Goal: Find specific page/section: Find specific page/section

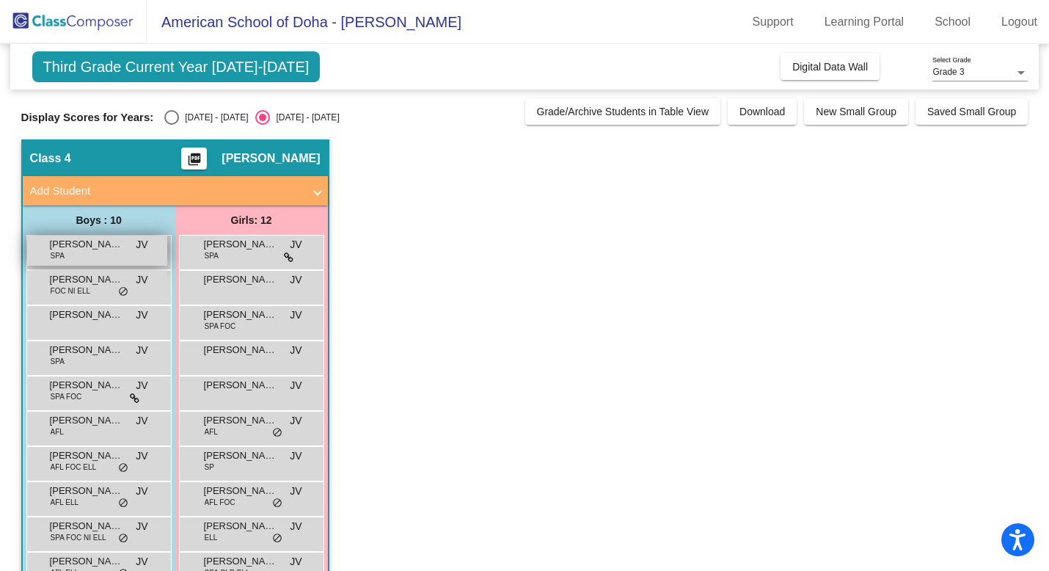
click at [84, 251] on span "[PERSON_NAME]" at bounding box center [86, 244] width 73 height 15
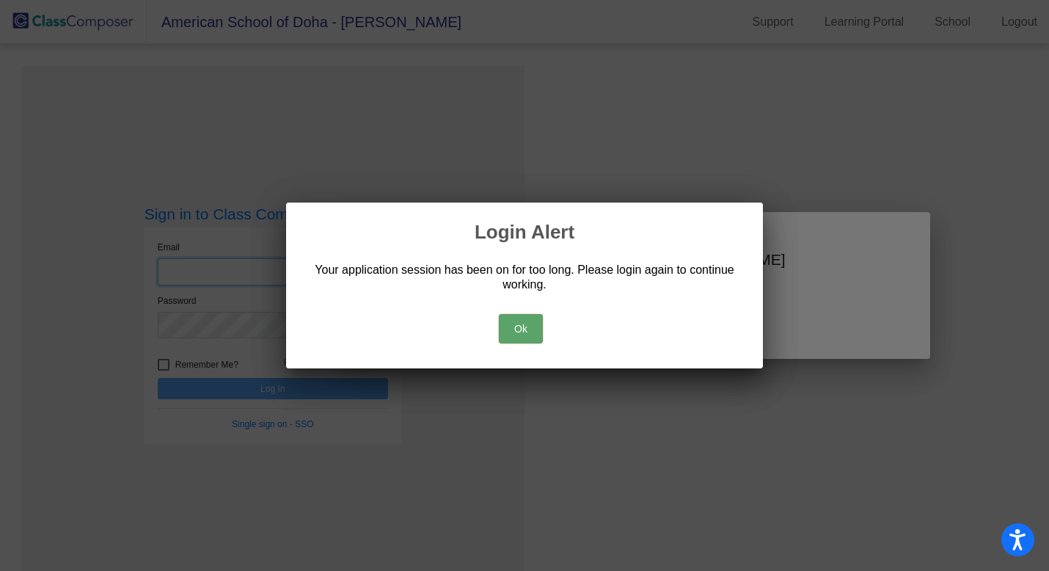
type input "[EMAIL_ADDRESS][DOMAIN_NAME]"
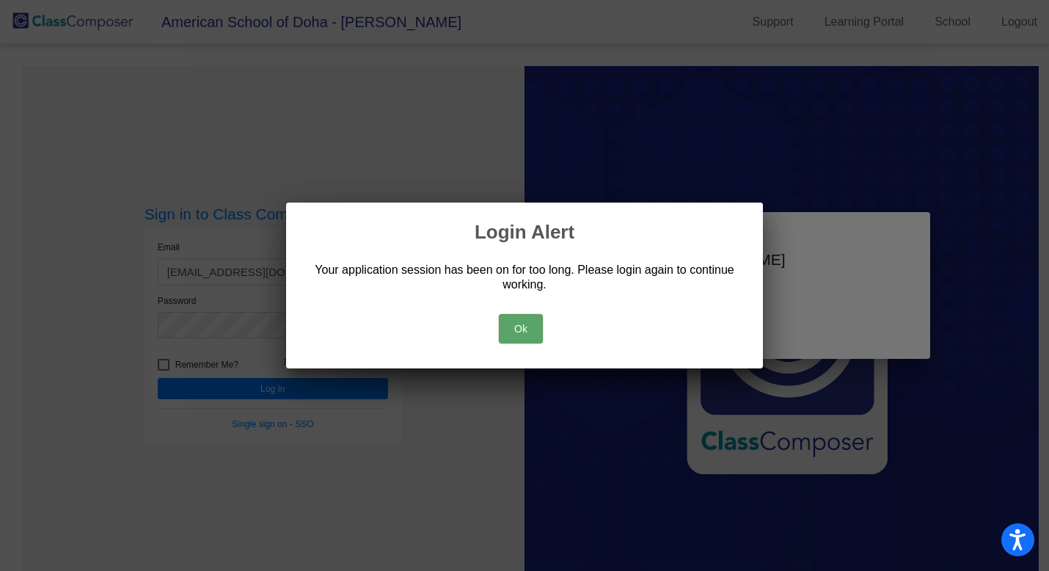
click at [519, 328] on button "Ok" at bounding box center [521, 328] width 44 height 29
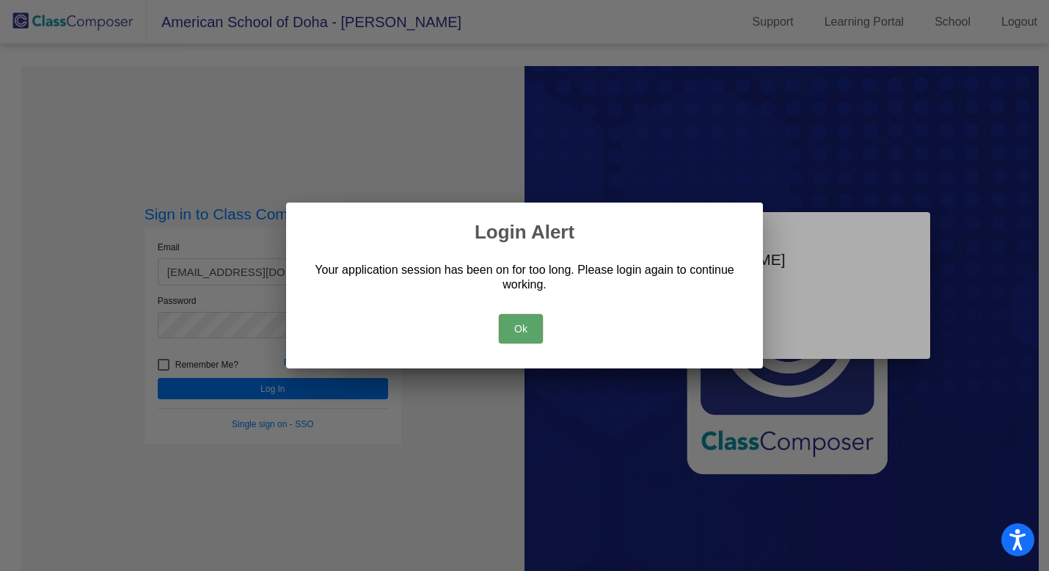
click at [520, 334] on button "Ok" at bounding box center [521, 328] width 44 height 29
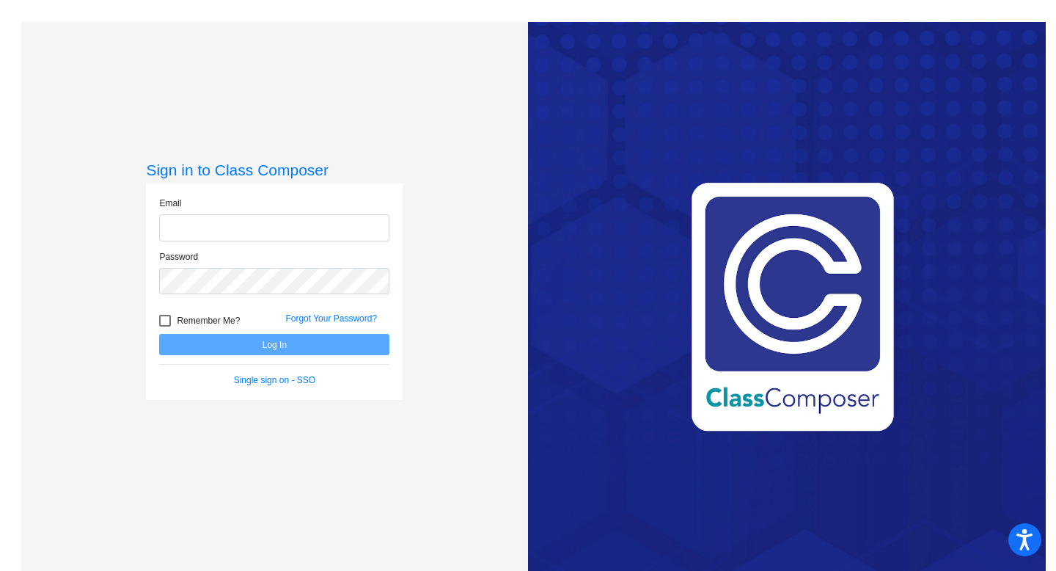
type input "[EMAIL_ADDRESS][DOMAIN_NAME]"
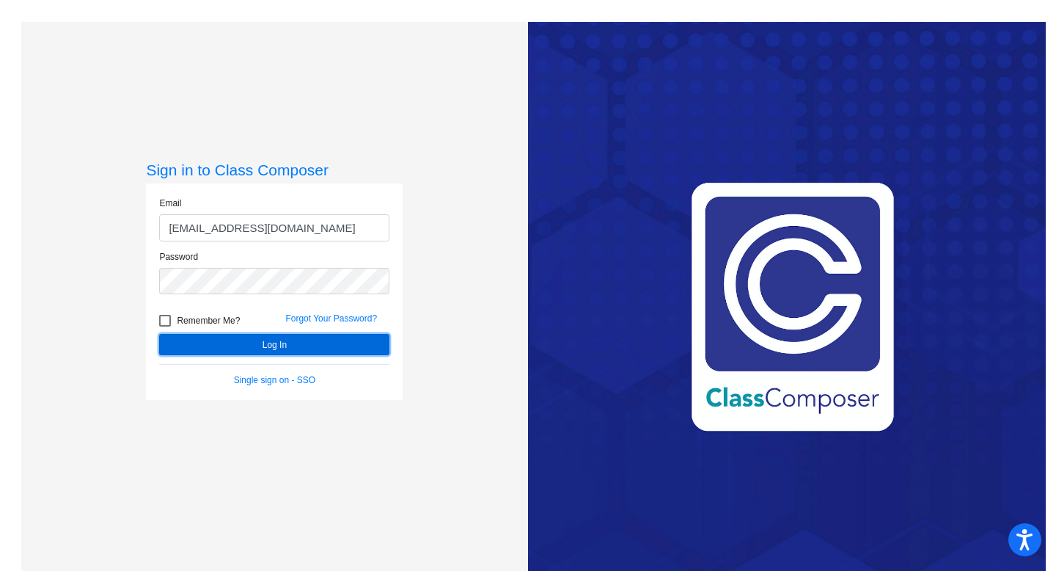
click at [272, 345] on button "Log In" at bounding box center [274, 344] width 230 height 21
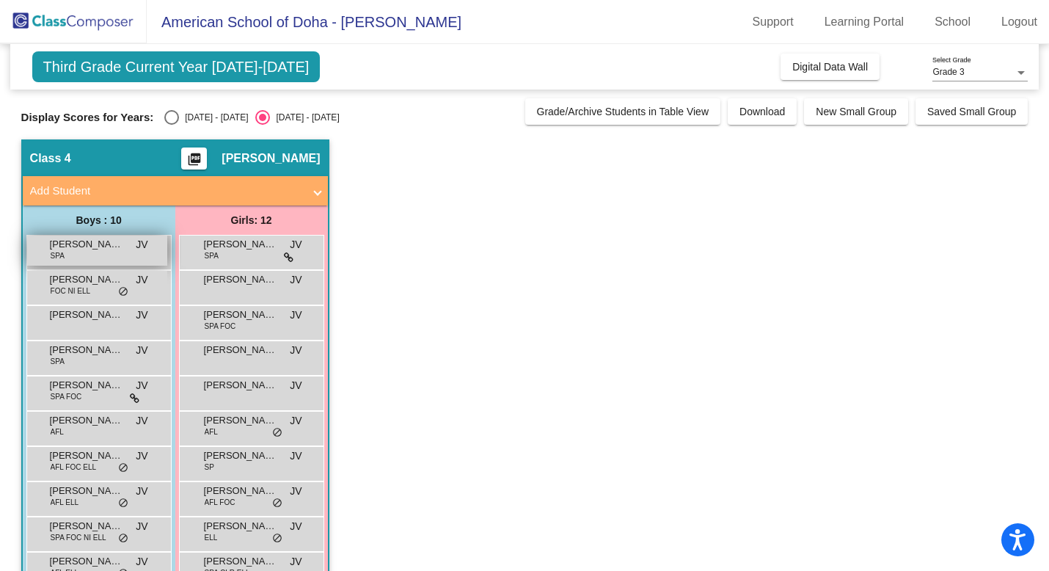
click at [87, 254] on div "Abderraheem [PERSON_NAME] SPA JV lock do_not_disturb_alt" at bounding box center [97, 250] width 140 height 30
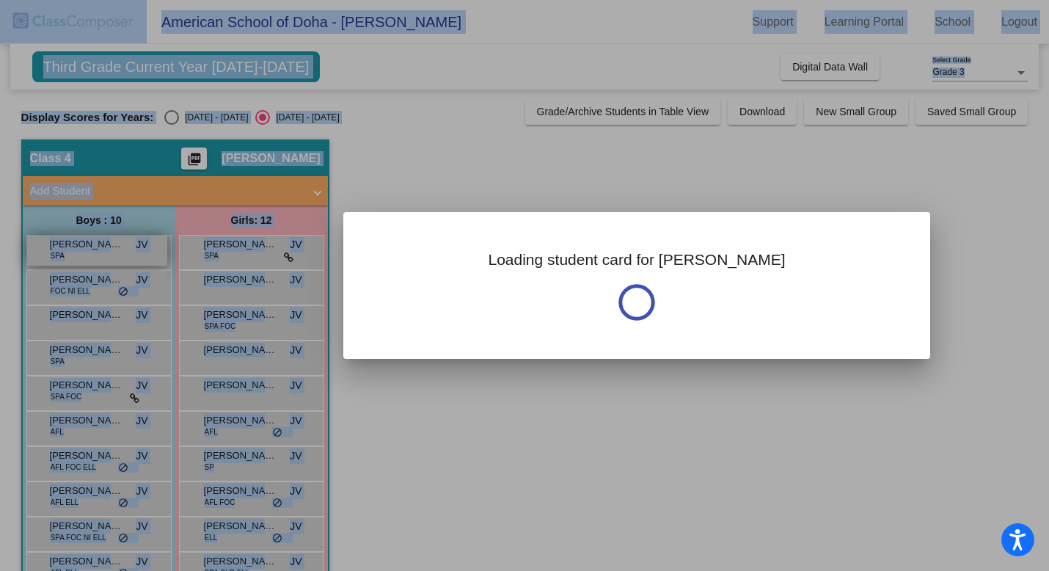
click at [87, 254] on div at bounding box center [524, 285] width 1049 height 571
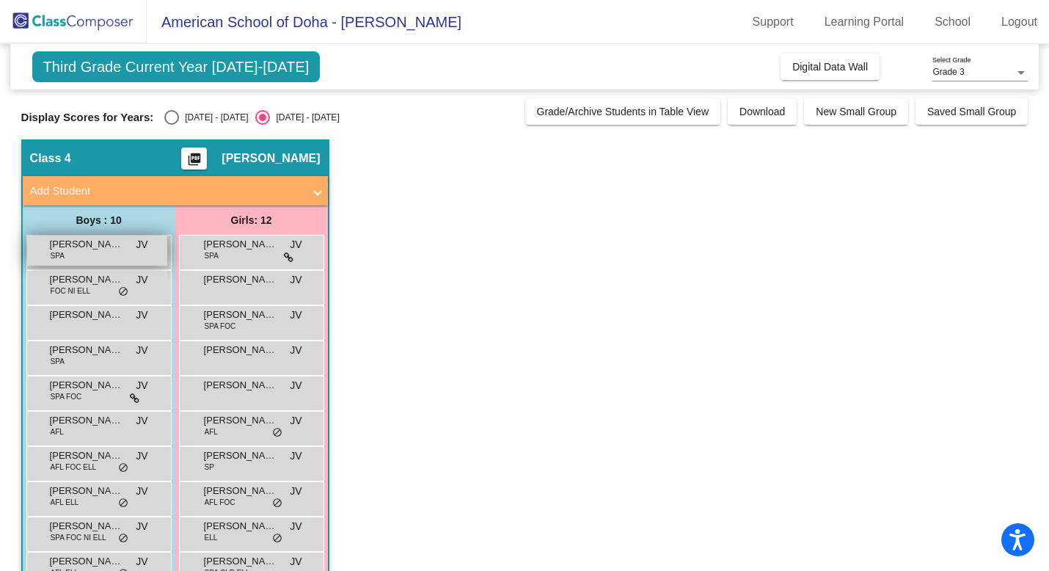
click at [87, 254] on div "Abderraheem [PERSON_NAME] SPA JV lock do_not_disturb_alt" at bounding box center [97, 250] width 140 height 30
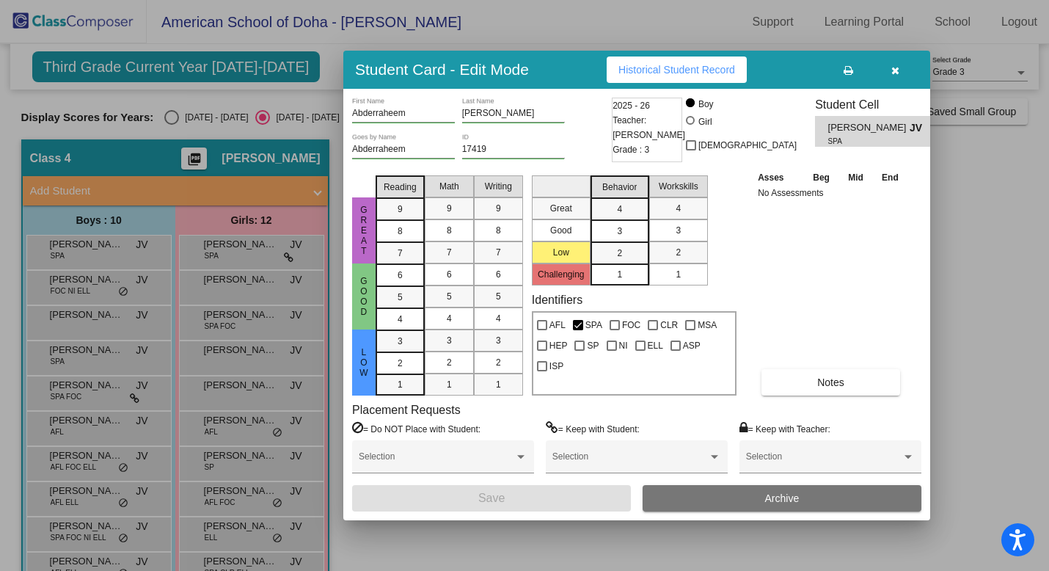
click at [167, 114] on div at bounding box center [524, 285] width 1049 height 571
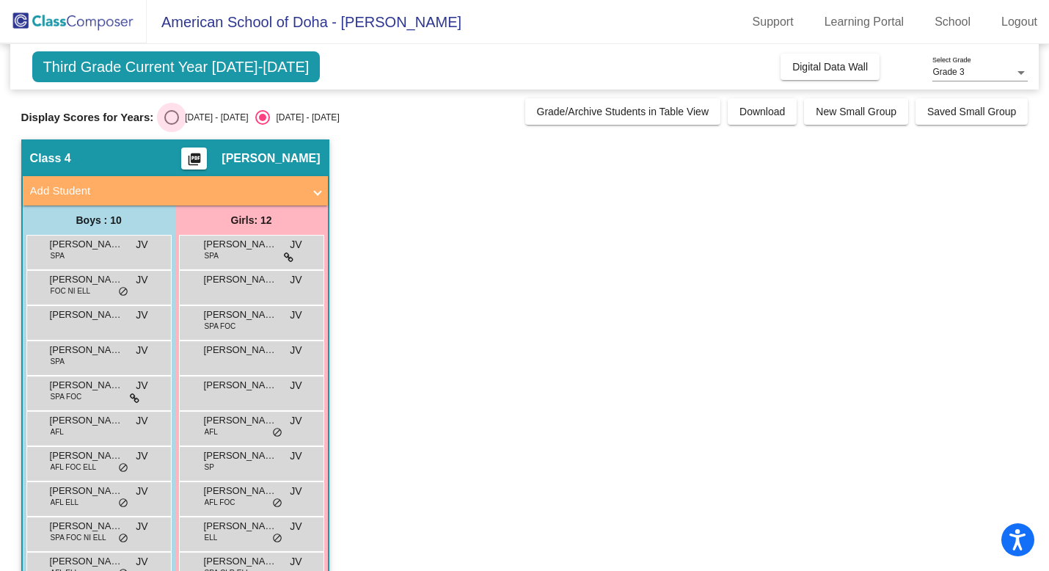
click at [167, 116] on div "Select an option" at bounding box center [171, 117] width 15 height 15
click at [171, 125] on input "[DATE] - [DATE]" at bounding box center [171, 125] width 1 height 1
radio input "true"
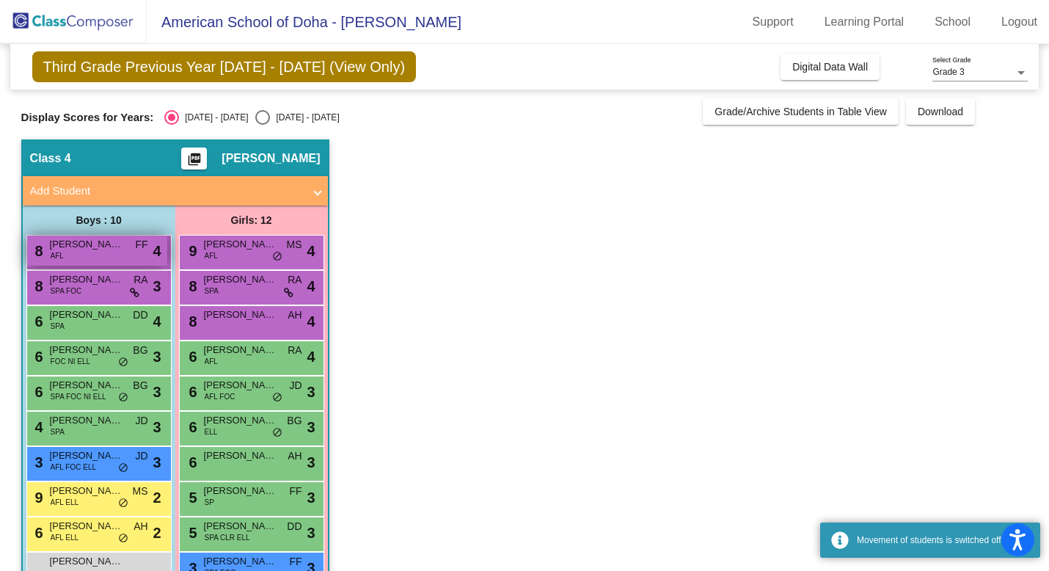
click at [93, 243] on span "[PERSON_NAME]" at bounding box center [86, 244] width 73 height 15
